Goal: Download file/media

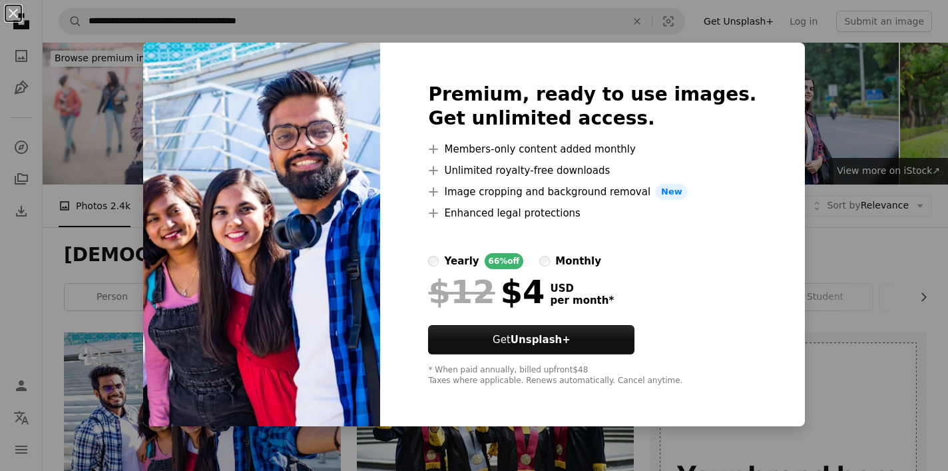
scroll to position [180, 0]
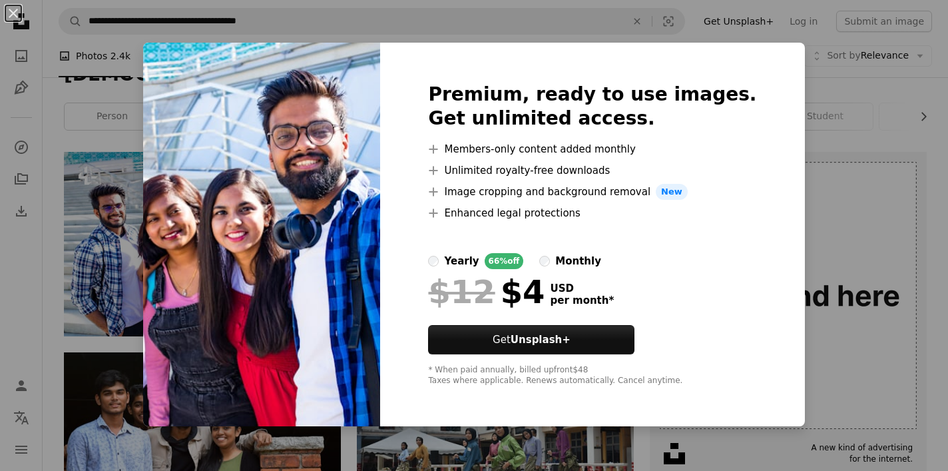
click at [826, 153] on div "An X shape Premium, ready to use images. Get unlimited access. A plus sign Memb…" at bounding box center [474, 235] width 948 height 471
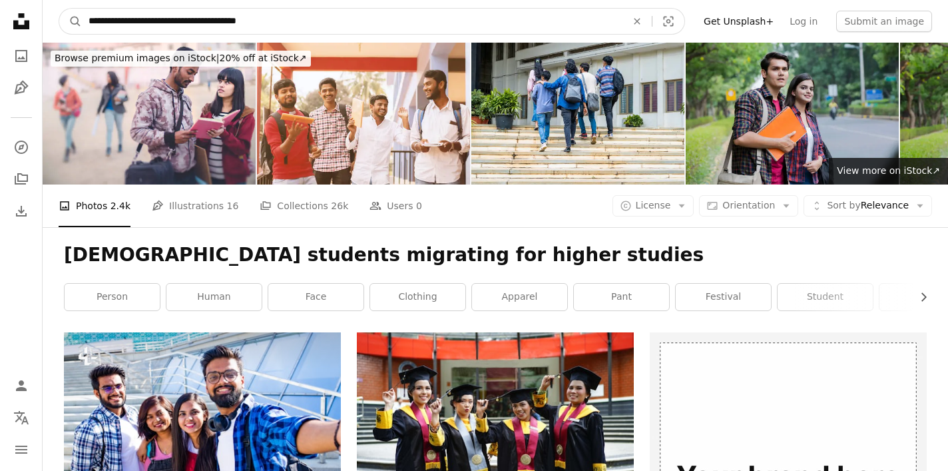
drag, startPoint x: 299, startPoint y: 27, endPoint x: 166, endPoint y: -4, distance: 136.1
type input "**********"
click button "A magnifying glass" at bounding box center [70, 21] width 23 height 25
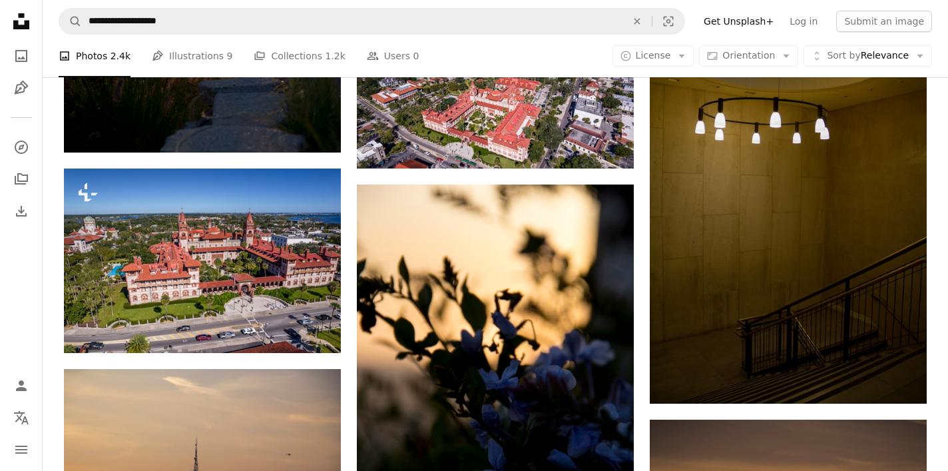
scroll to position [1152, 0]
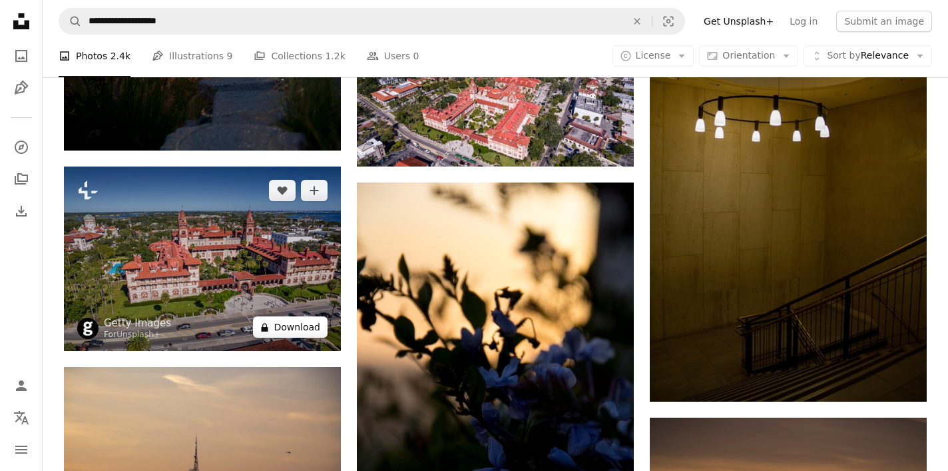
click at [302, 326] on button "A lock Download" at bounding box center [290, 326] width 75 height 21
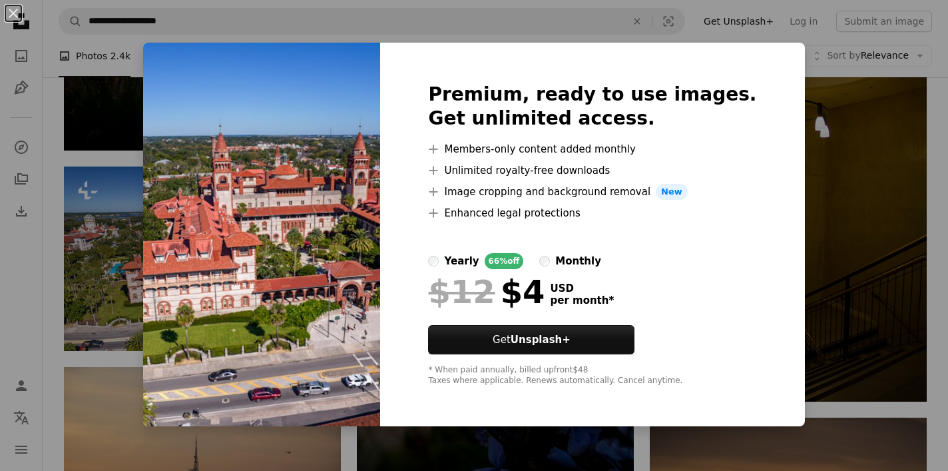
click at [802, 216] on div "An X shape Premium, ready to use images. Get unlimited access. A plus sign Memb…" at bounding box center [474, 235] width 948 height 471
